Goal: Information Seeking & Learning: Learn about a topic

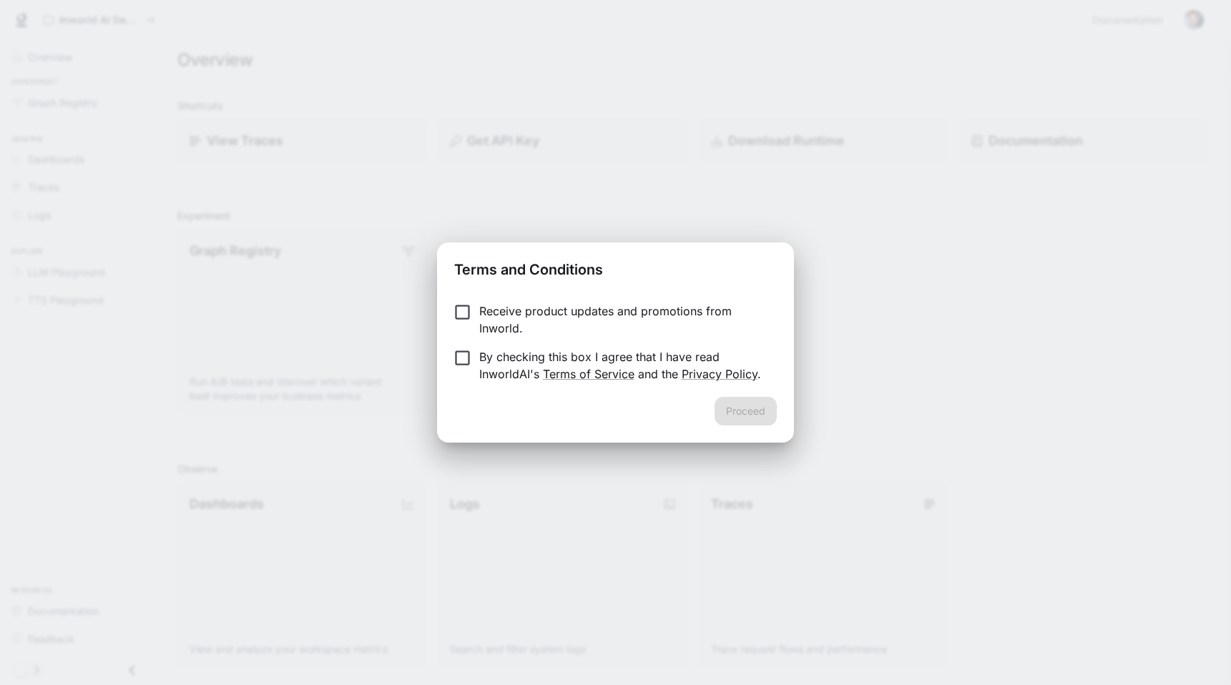
click at [614, 313] on p "Receive product updates and promotions from Inworld." at bounding box center [622, 320] width 286 height 34
click at [508, 315] on p "Receive product updates and promotions from Inworld." at bounding box center [622, 320] width 286 height 34
click at [763, 414] on button "Proceed" at bounding box center [746, 411] width 62 height 29
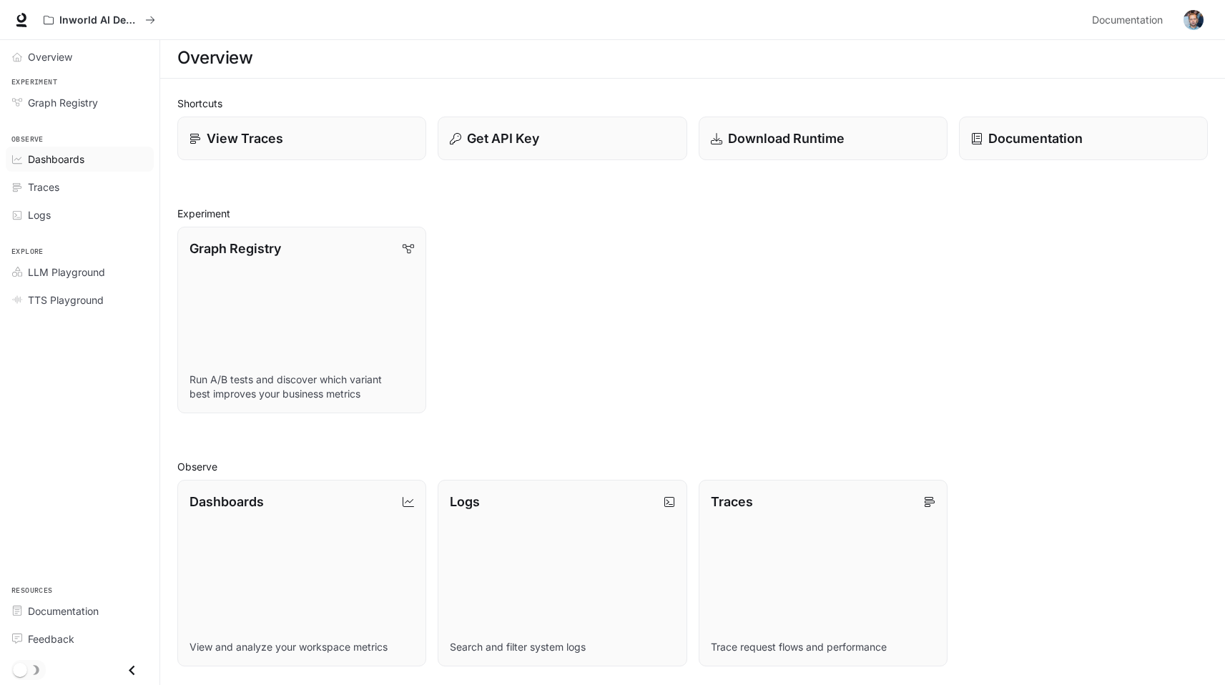
scroll to position [3, 0]
click at [38, 274] on span "LLM Playground" at bounding box center [66, 272] width 77 height 15
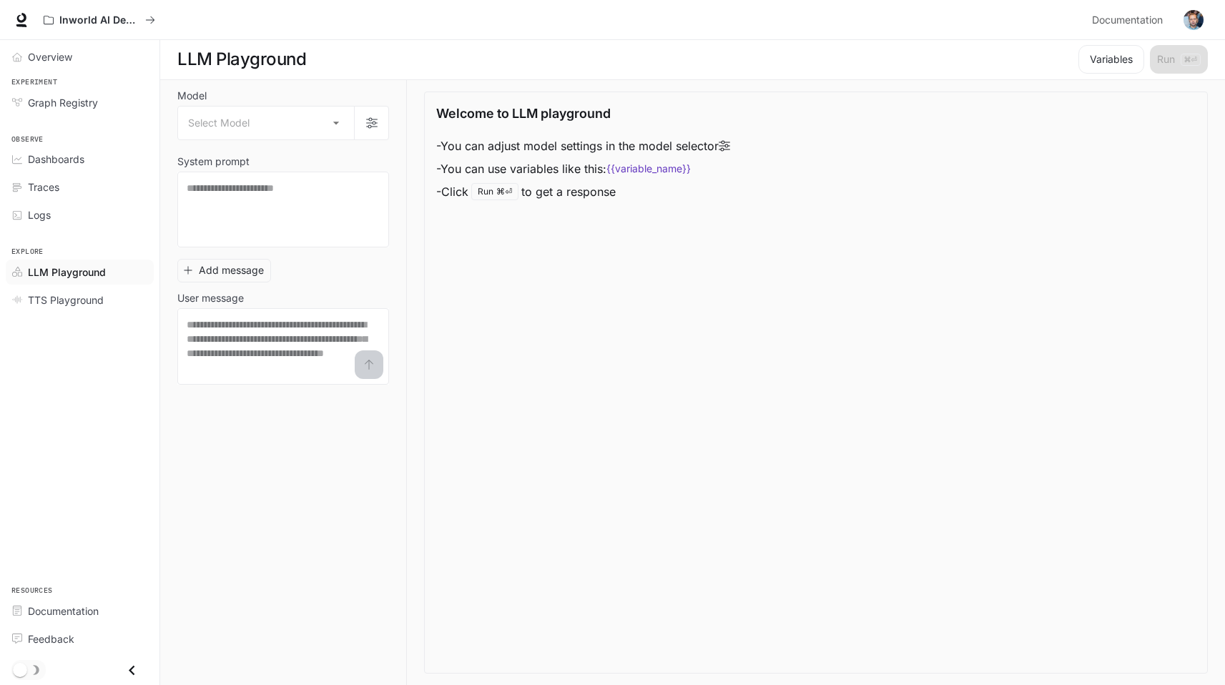
scroll to position [1, 0]
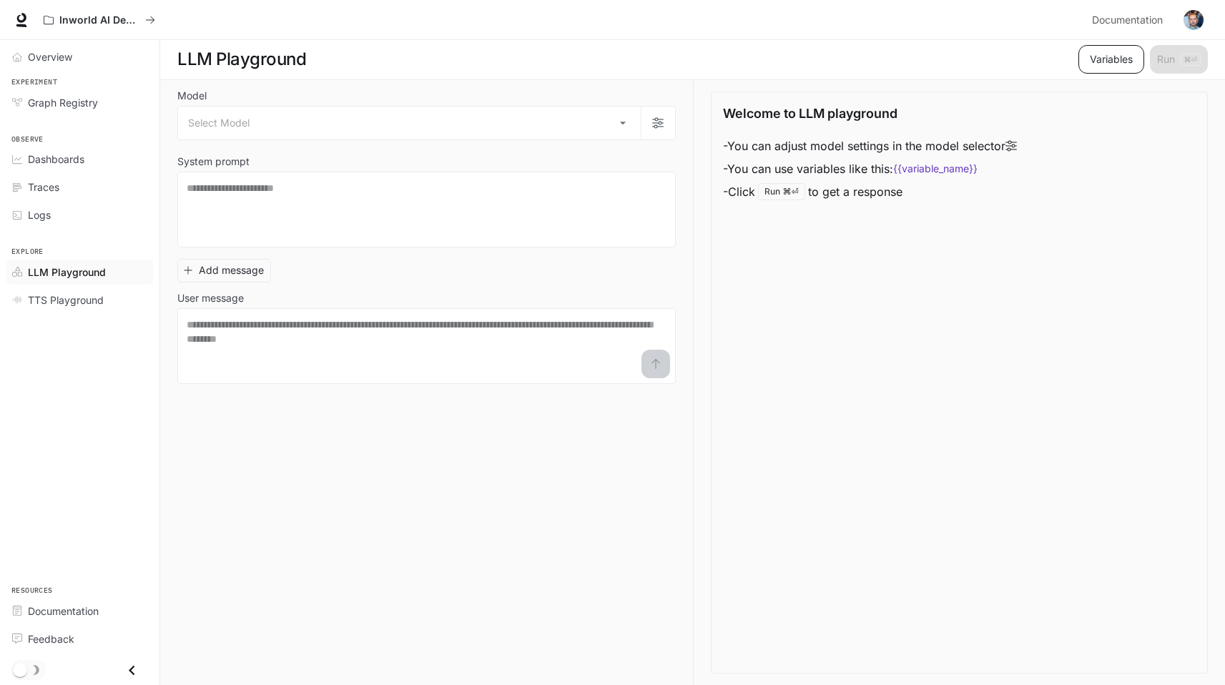
click at [1123, 61] on button "Variables" at bounding box center [1112, 59] width 66 height 29
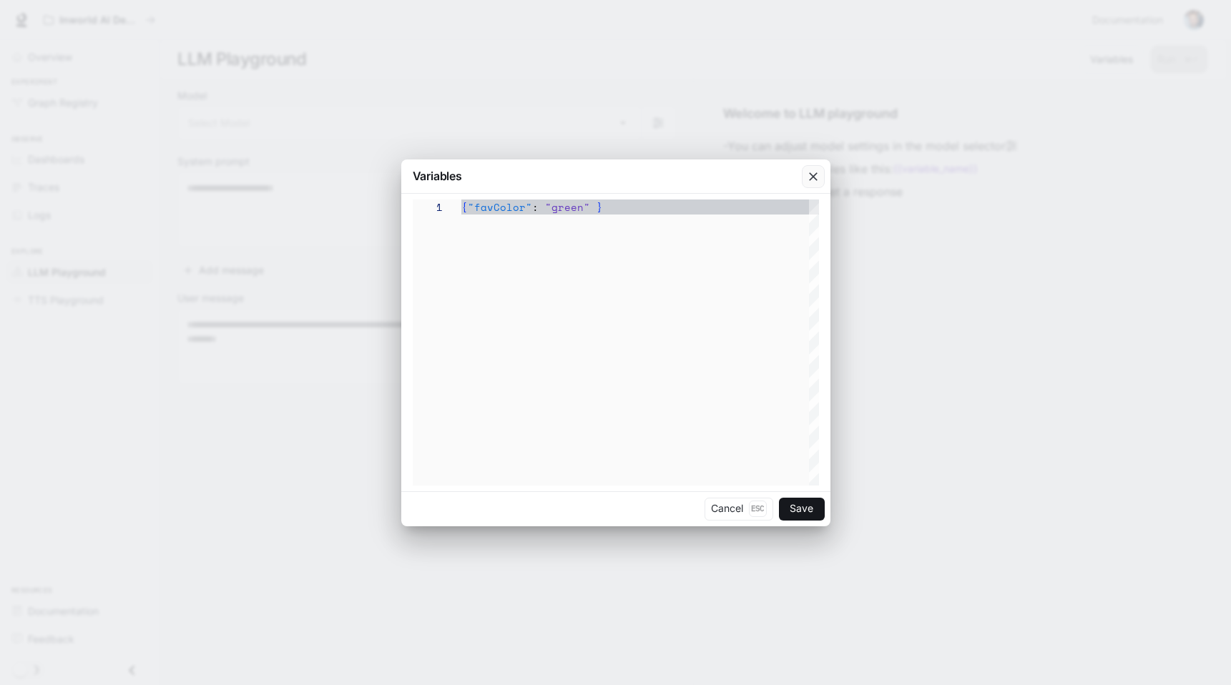
click at [822, 180] on div "button" at bounding box center [813, 176] width 23 height 23
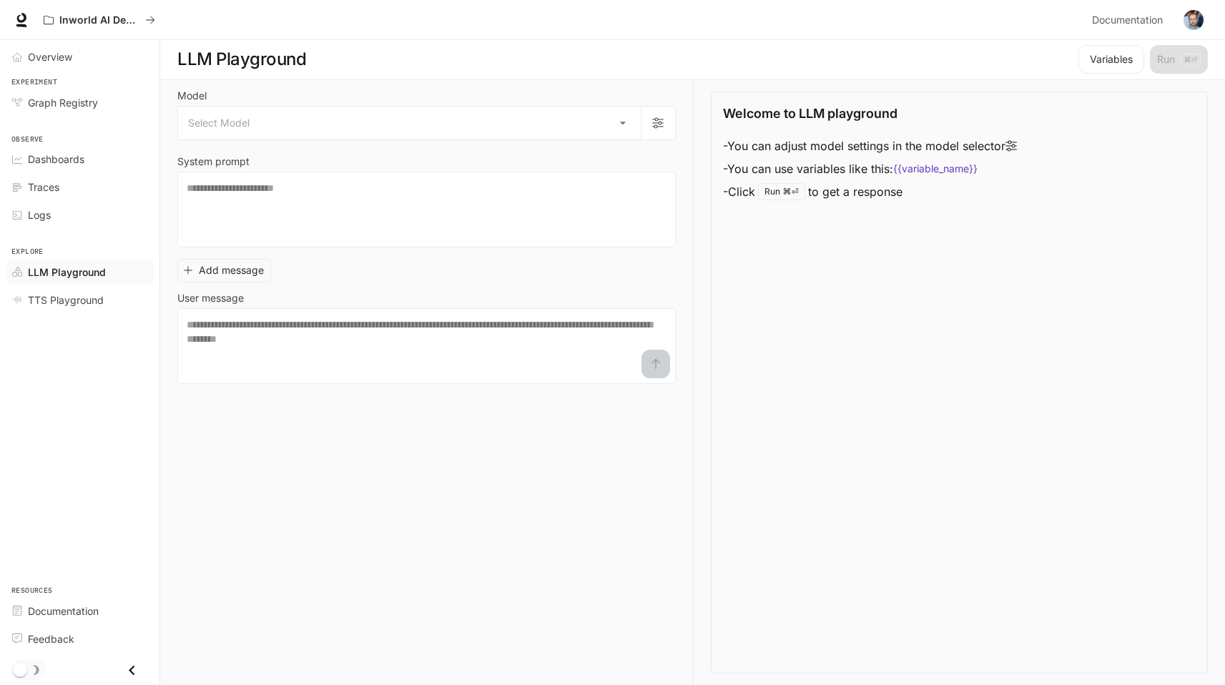
click at [1024, 141] on div "Welcome to LLM playground - You can adjust model settings in the model selector…" at bounding box center [960, 153] width 474 height 99
click at [653, 124] on icon "button" at bounding box center [657, 122] width 11 height 11
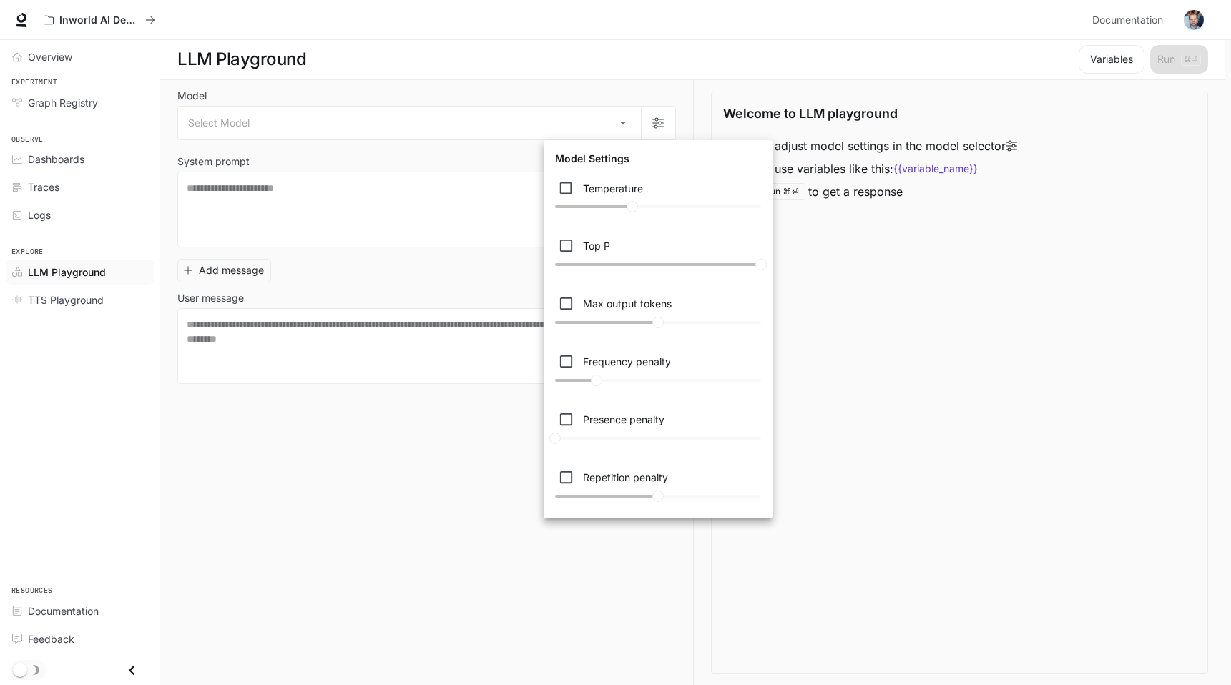
click at [516, 544] on div at bounding box center [615, 342] width 1231 height 685
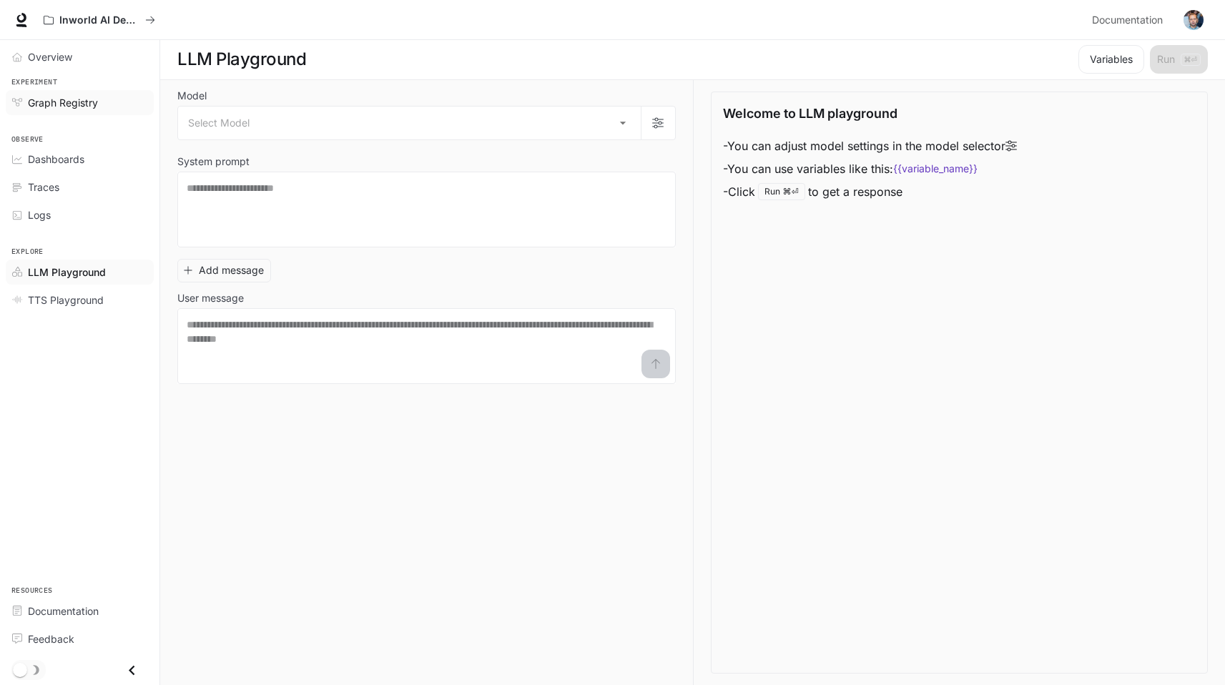
click at [75, 105] on span "Graph Registry" at bounding box center [63, 102] width 70 height 15
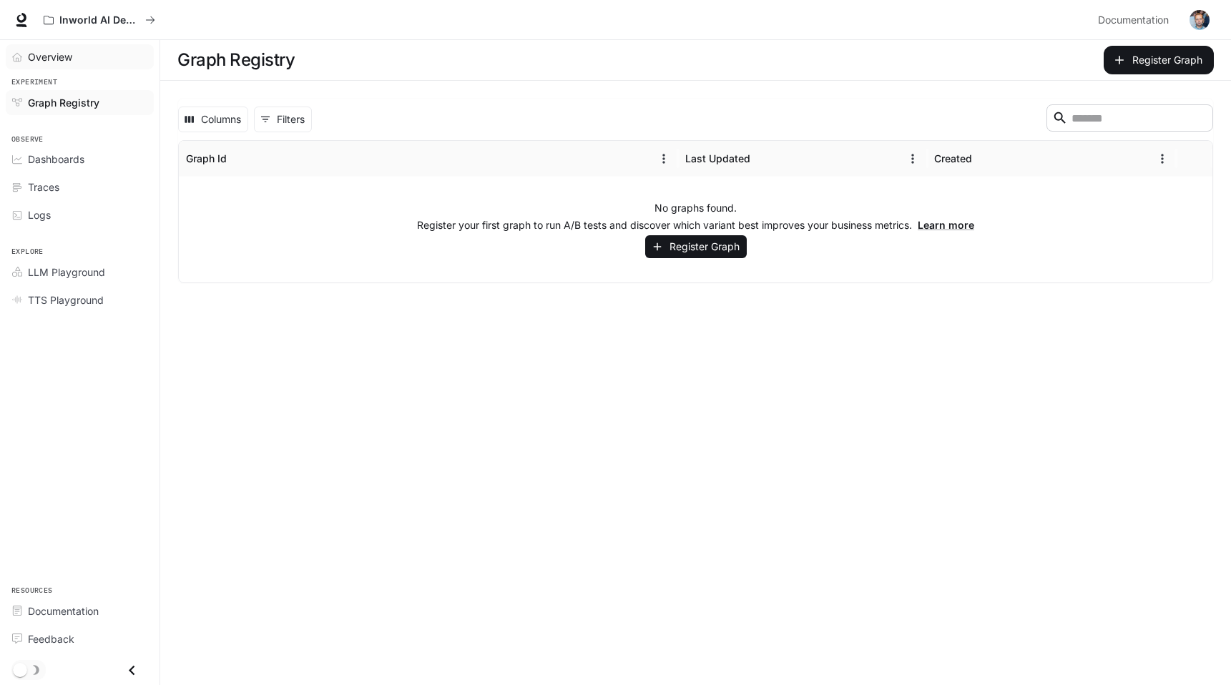
click at [76, 64] on div "Overview" at bounding box center [87, 56] width 119 height 15
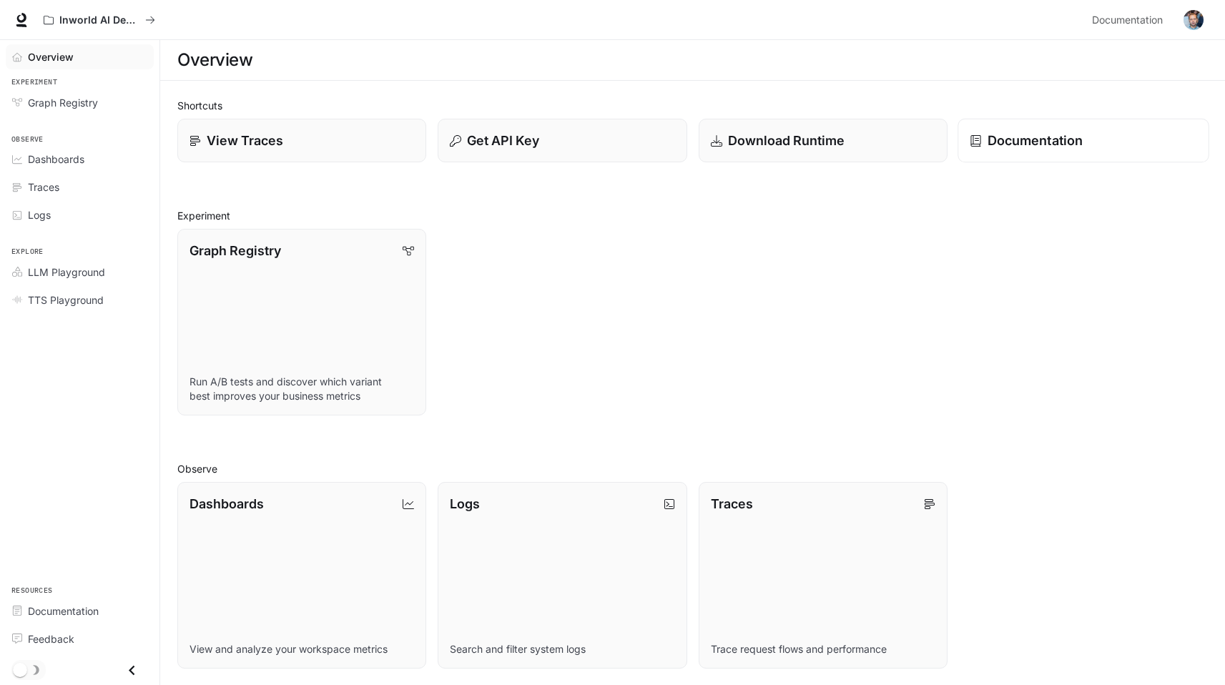
click at [1061, 125] on link "Documentation" at bounding box center [1084, 141] width 252 height 44
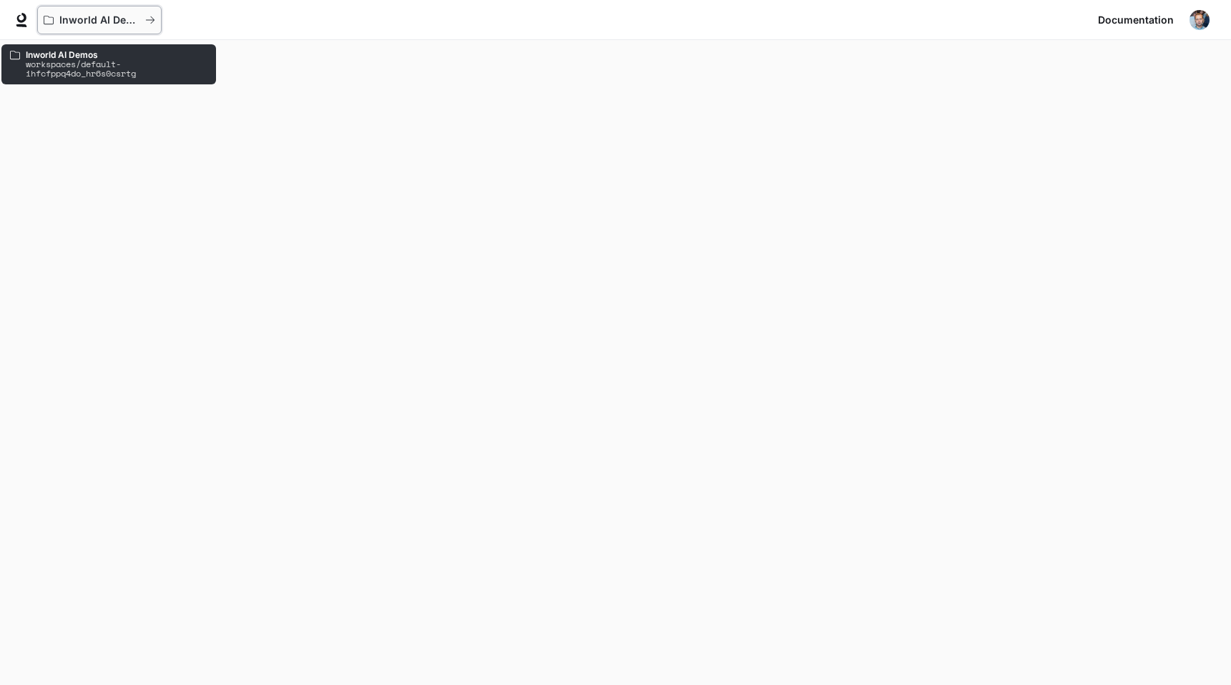
click at [108, 19] on p "Inworld AI Demos" at bounding box center [99, 20] width 80 height 12
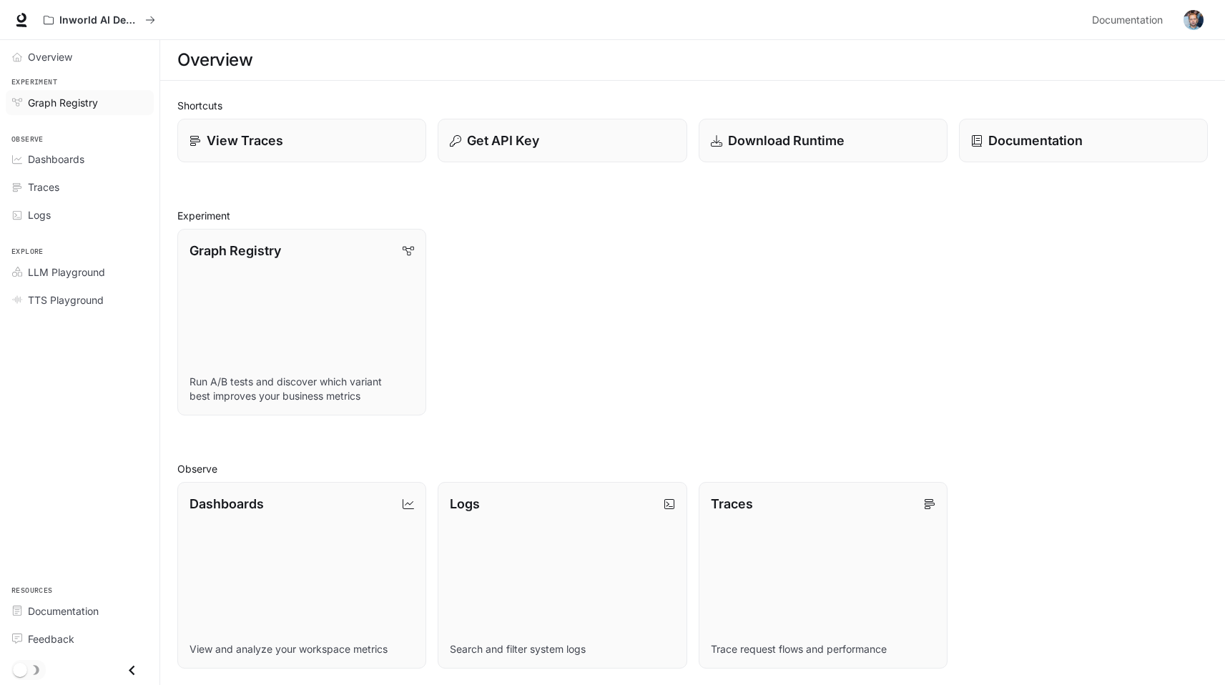
click at [52, 102] on span "Graph Registry" at bounding box center [63, 102] width 70 height 15
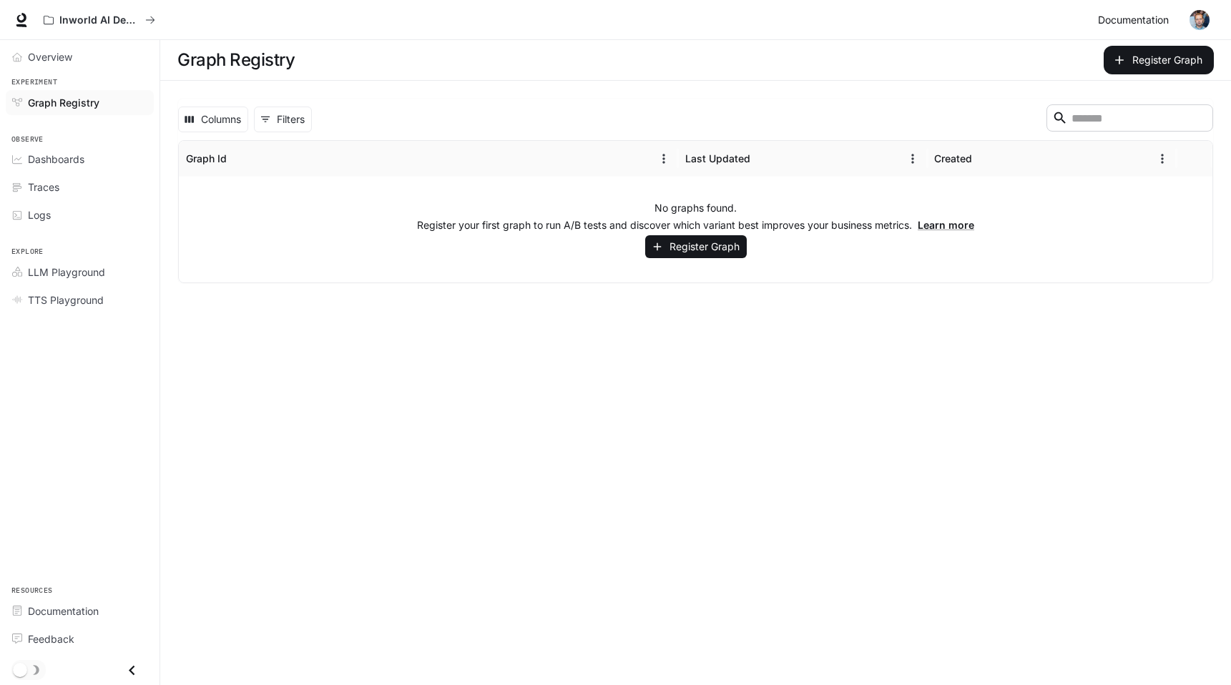
click at [1157, 24] on span "Documentation" at bounding box center [1133, 20] width 71 height 18
